Goal: Task Accomplishment & Management: Use online tool/utility

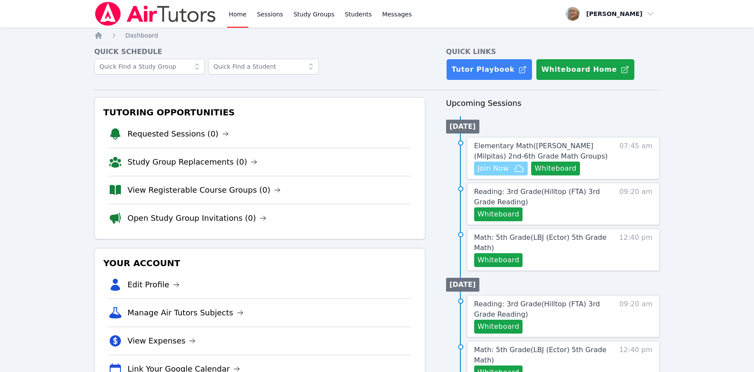
click at [508, 174] on span "Join Now" at bounding box center [492, 168] width 31 height 10
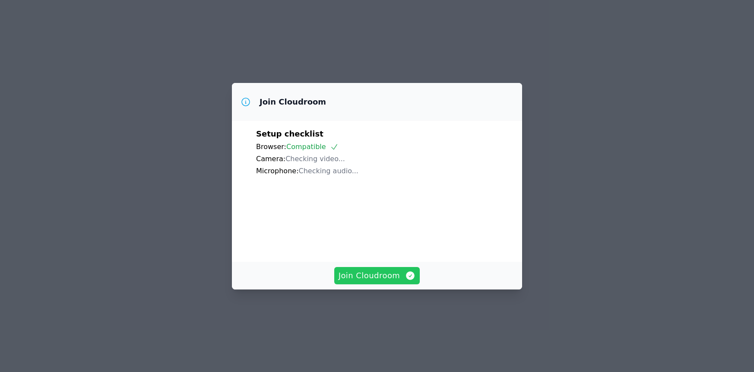
click at [385, 281] on span "Join Cloudroom" at bounding box center [376, 275] width 77 height 12
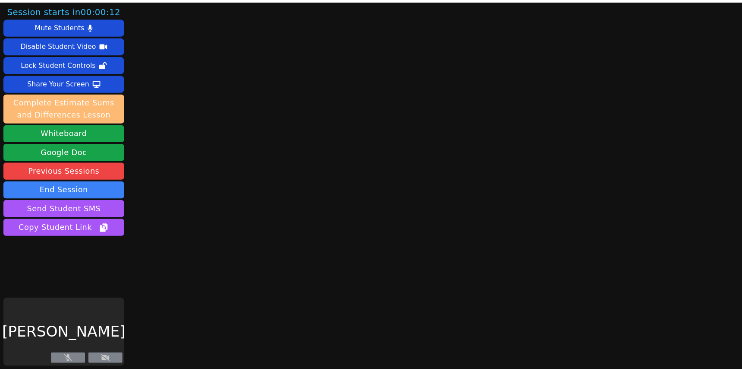
scroll to position [28, 0]
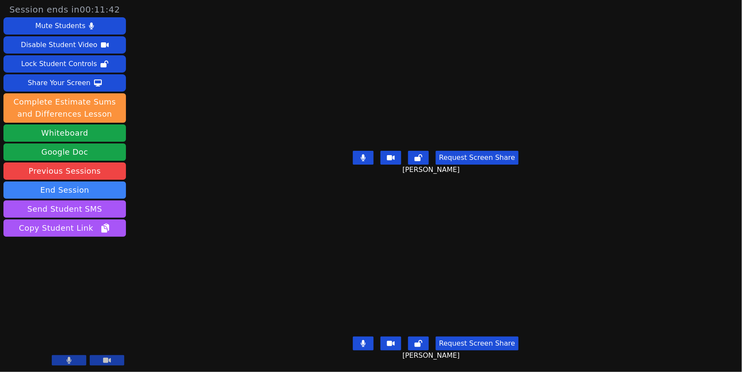
click at [361, 154] on icon at bounding box center [363, 157] width 5 height 7
click at [361, 340] on icon at bounding box center [363, 343] width 5 height 7
click at [359, 154] on icon at bounding box center [363, 157] width 9 height 7
click at [359, 340] on icon at bounding box center [363, 343] width 9 height 7
click at [361, 154] on icon at bounding box center [363, 157] width 5 height 7
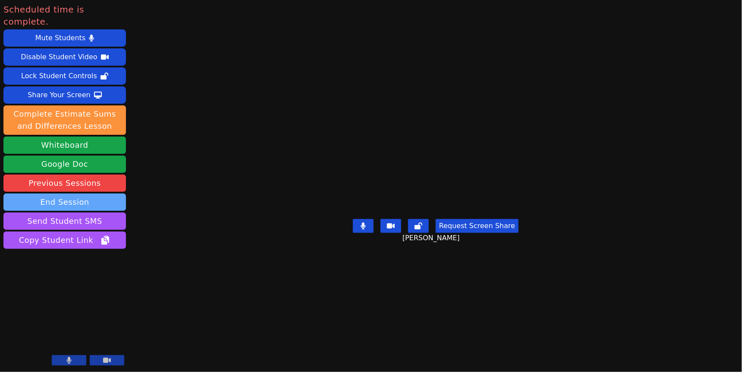
click at [103, 211] on button "End Session" at bounding box center [64, 201] width 123 height 17
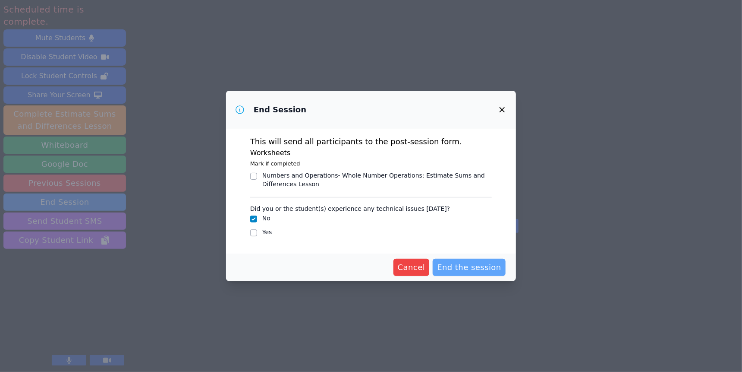
click at [484, 273] on span "End the session" at bounding box center [469, 267] width 64 height 12
click at [250, 238] on div "Yes" at bounding box center [371, 232] width 242 height 10
click at [508, 104] on icon "button" at bounding box center [502, 109] width 10 height 10
click at [250, 236] on input "Yes" at bounding box center [253, 232] width 7 height 7
checkbox input "true"
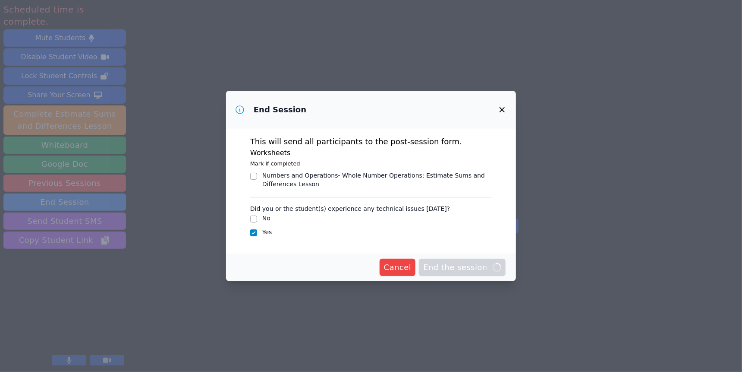
click at [250, 238] on div "Did you or the student(s) experience any technical issues today? No Yes" at bounding box center [371, 219] width 242 height 37
click at [513, 99] on button "button" at bounding box center [502, 109] width 21 height 21
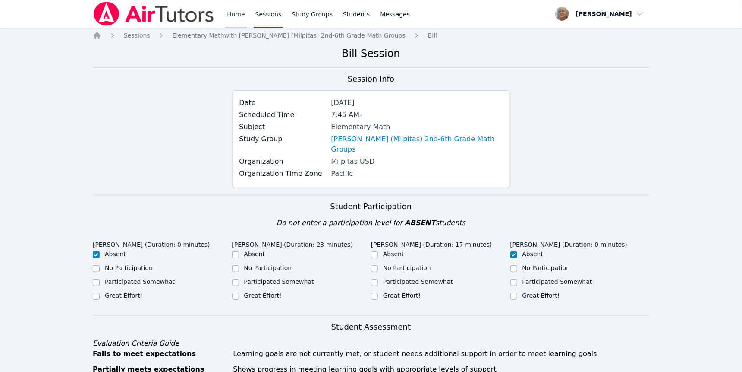
click at [246, 16] on link "Home" at bounding box center [235, 14] width 21 height 28
